Goal: Task Accomplishment & Management: Manage account settings

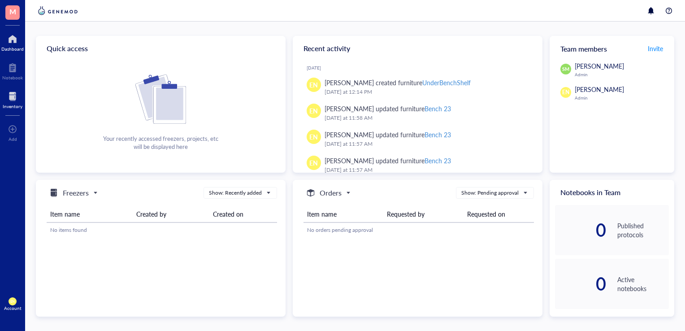
click at [14, 99] on div at bounding box center [13, 96] width 20 height 14
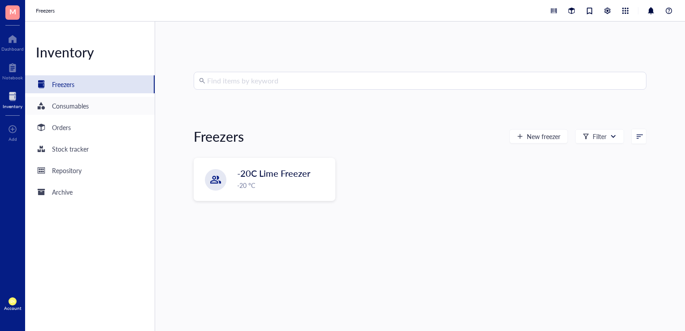
click at [71, 106] on div "Consumables" at bounding box center [70, 106] width 37 height 10
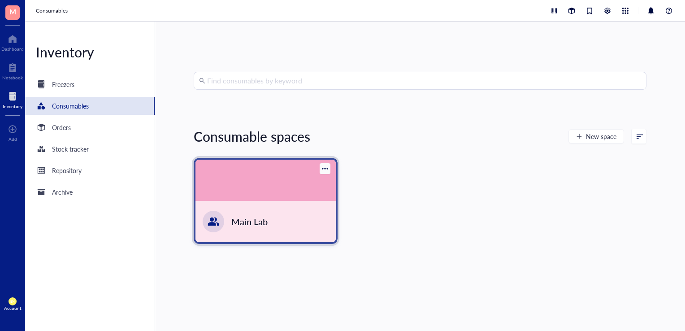
click at [280, 237] on div "Main Lab" at bounding box center [265, 221] width 140 height 41
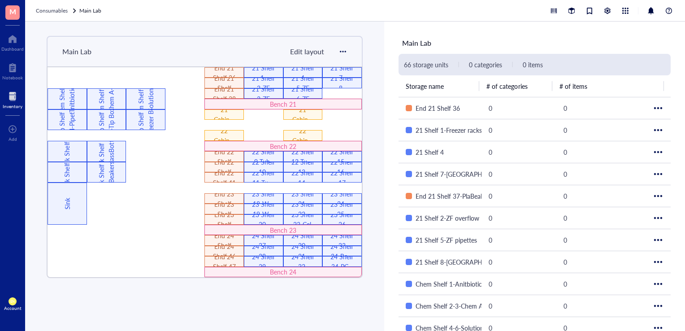
click at [308, 50] on span "Edit layout" at bounding box center [307, 51] width 34 height 10
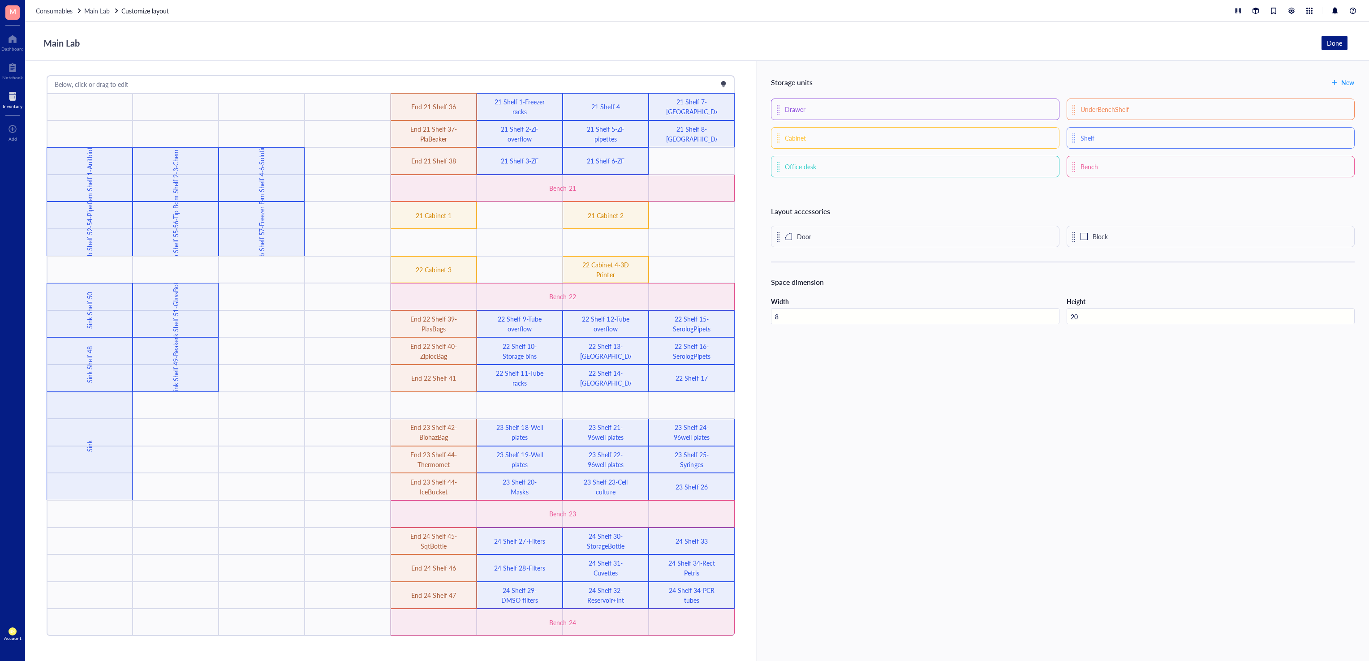
drag, startPoint x: 675, startPoint y: 11, endPoint x: 912, endPoint y: 505, distance: 547.4
drag, startPoint x: 912, startPoint y: 505, endPoint x: 1300, endPoint y: 457, distance: 391.4
click at [684, 330] on div "Storage units New Drawer UnderBenchShelf Cabinet Shelf Office desk Bench Layout…" at bounding box center [1062, 361] width 613 height 600
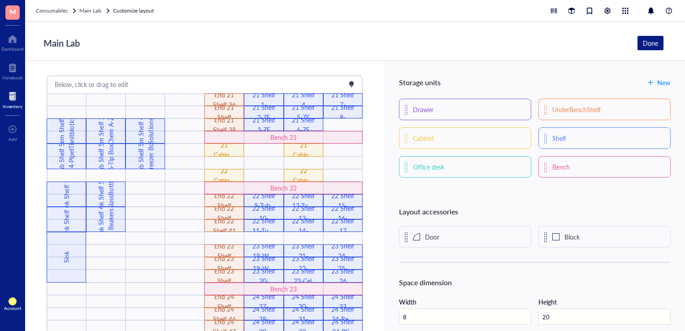
drag, startPoint x: 1353, startPoint y: 0, endPoint x: 385, endPoint y: 47, distance: 968.8
click at [385, 47] on div "Main Lab Done" at bounding box center [351, 42] width 624 height 17
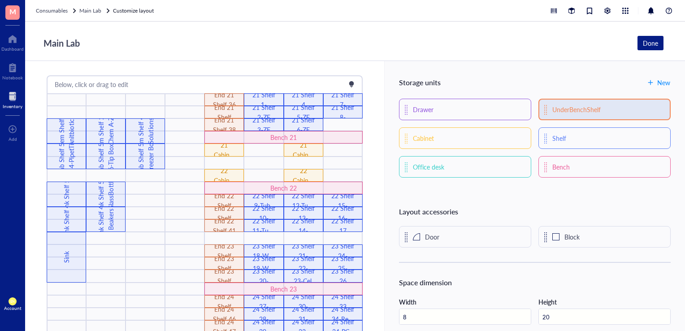
click at [607, 106] on div "UnderBenchShelf" at bounding box center [604, 110] width 132 height 22
click at [584, 112] on div "UnderBenchShelf" at bounding box center [576, 109] width 48 height 10
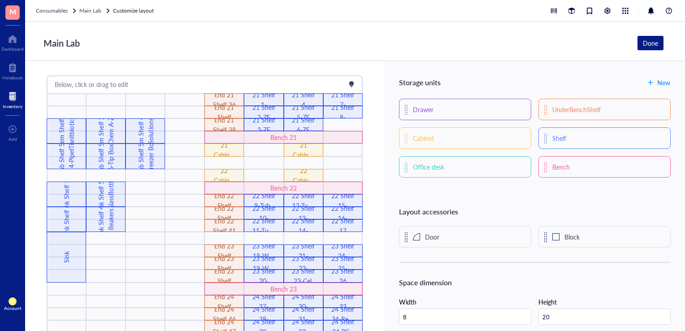
drag, startPoint x: 579, startPoint y: 112, endPoint x: 492, endPoint y: 80, distance: 92.9
click at [492, 80] on div "Storage units New" at bounding box center [534, 82] width 271 height 14
click at [39, 81] on div "Below, click or drag to edit Sink 22 Shelf 9-Tube overflow 22 Shelf 16-SerologP…" at bounding box center [204, 215] width 359 height 309
click at [59, 16] on div "Consumables Main Lab Customize layout" at bounding box center [354, 11] width 659 height 22
click at [59, 13] on span "Consumables" at bounding box center [52, 11] width 32 height 8
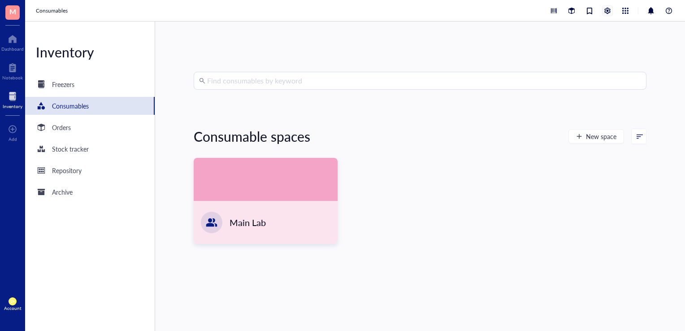
click at [603, 11] on div at bounding box center [607, 11] width 10 height 10
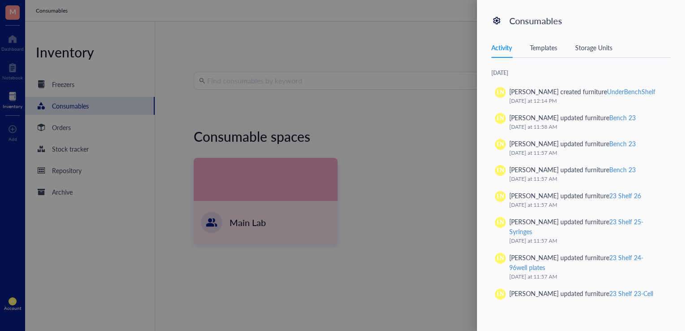
click at [590, 49] on div "Storage Units" at bounding box center [593, 48] width 37 height 10
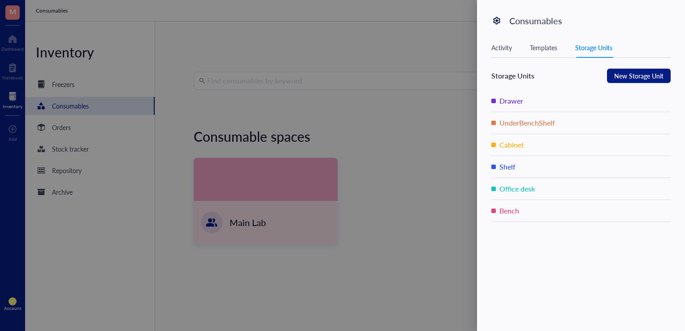
click at [430, 206] on div at bounding box center [342, 165] width 685 height 331
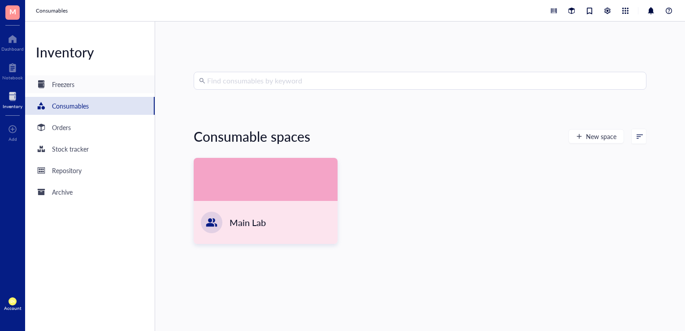
click at [82, 83] on div "Freezers" at bounding box center [89, 84] width 129 height 18
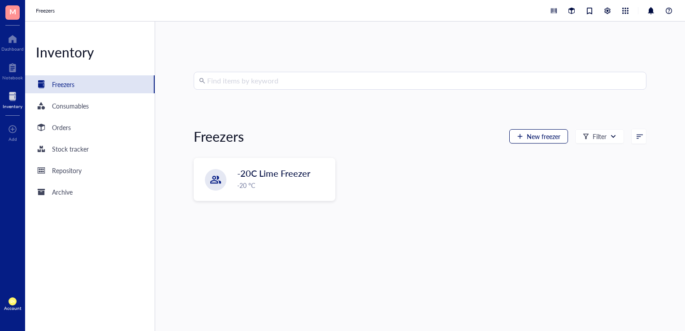
click at [527, 139] on span "New freezer" at bounding box center [543, 136] width 34 height 7
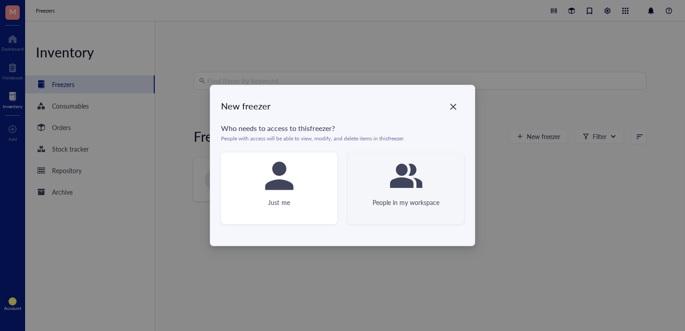
click at [405, 174] on icon at bounding box center [406, 175] width 32 height 32
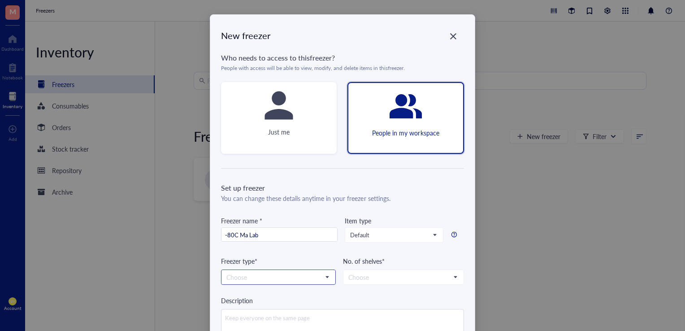
type input "-80C Ma Lab"
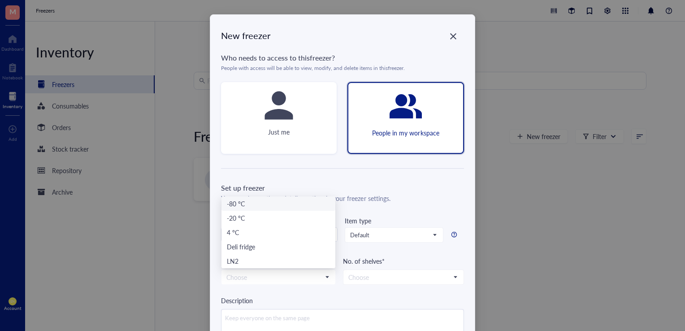
drag, startPoint x: 298, startPoint y: 272, endPoint x: 247, endPoint y: 207, distance: 83.3
click at [247, 207] on div "-80 °C" at bounding box center [278, 203] width 103 height 10
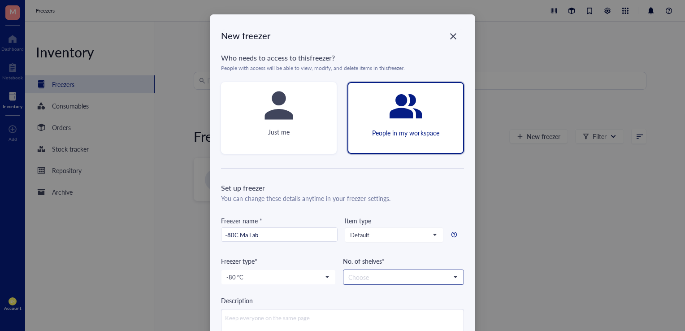
click at [416, 279] on input "search" at bounding box center [399, 276] width 102 height 13
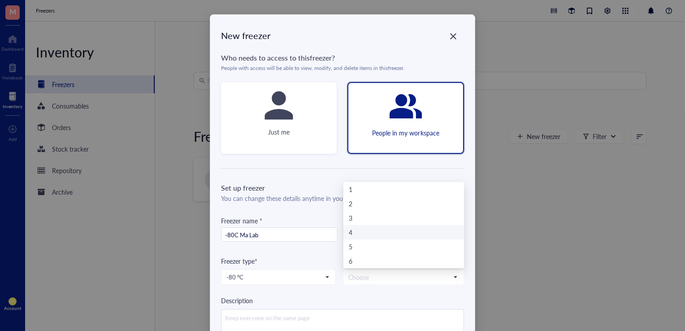
drag, startPoint x: 397, startPoint y: 231, endPoint x: 353, endPoint y: 234, distance: 43.6
click at [353, 234] on div "4" at bounding box center [404, 232] width 110 height 10
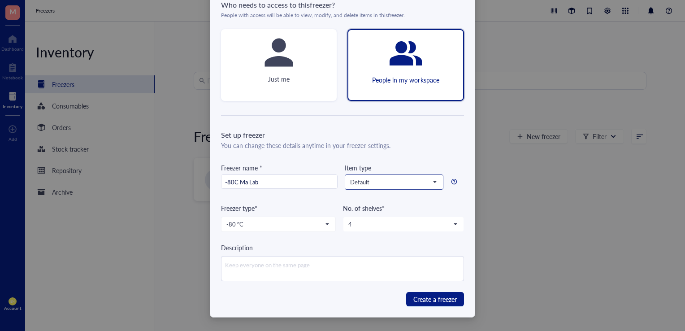
scroll to position [52, 0]
click at [447, 296] on span "Create a freezer" at bounding box center [434, 299] width 43 height 10
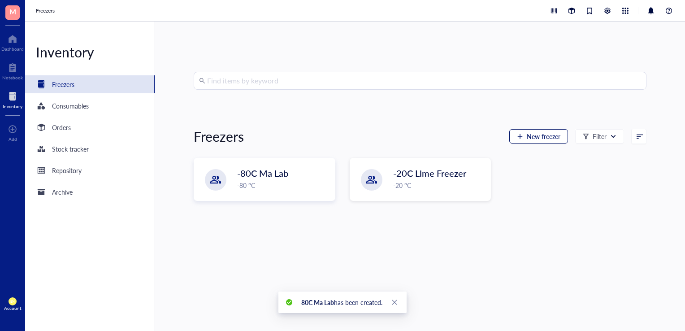
scroll to position [0, 0]
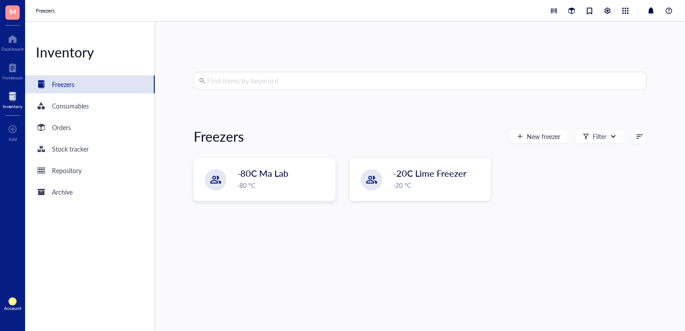
click at [15, 101] on div at bounding box center [13, 96] width 20 height 14
click at [57, 107] on div "Consumables" at bounding box center [70, 106] width 37 height 10
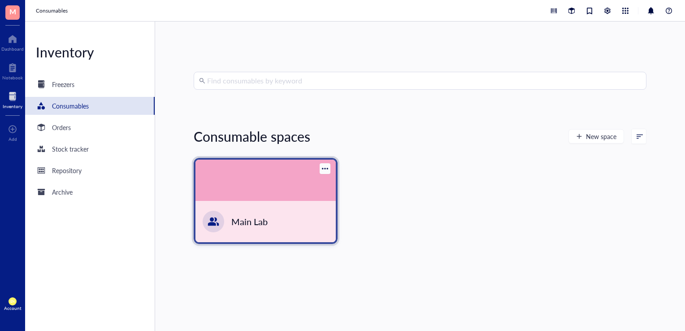
click at [285, 223] on div "Main Lab" at bounding box center [265, 221] width 140 height 41
